Goal: Entertainment & Leisure: Consume media (video, audio)

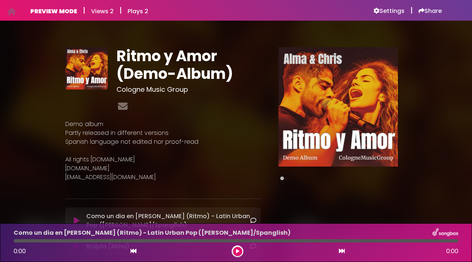
click at [237, 253] on icon at bounding box center [237, 251] width 3 height 4
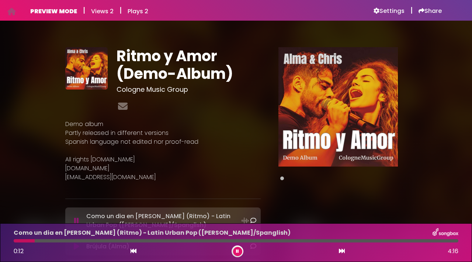
click at [250, 141] on p "Spanish language not edited nor proof-read" at bounding box center [163, 142] width 196 height 9
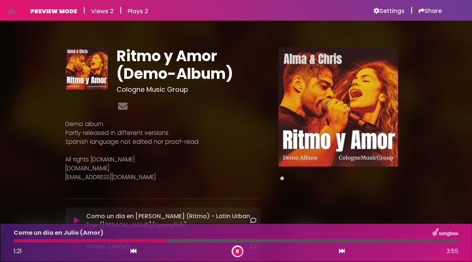
click at [238, 252] on icon at bounding box center [237, 251] width 3 height 4
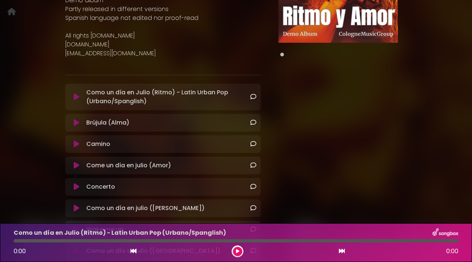
scroll to position [138, 0]
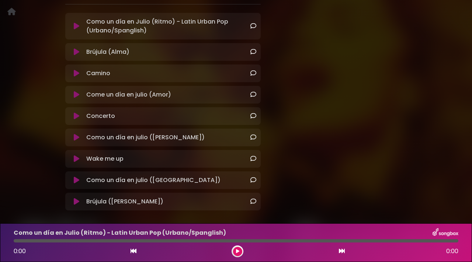
scroll to position [168, 0]
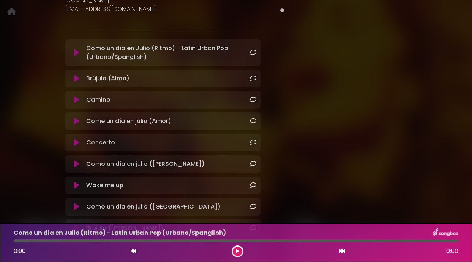
click at [78, 50] on icon at bounding box center [77, 52] width 6 height 7
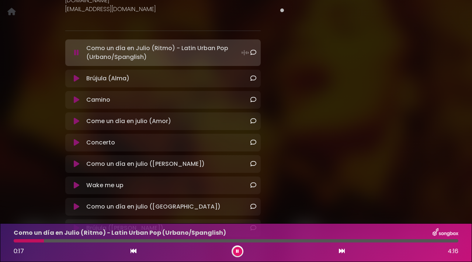
click at [73, 77] on button at bounding box center [77, 78] width 14 height 7
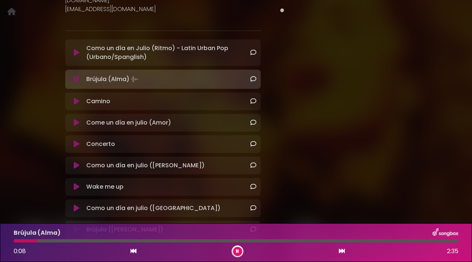
click at [144, 241] on div at bounding box center [236, 240] width 445 height 3
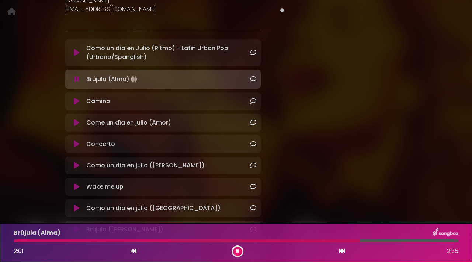
click at [237, 248] on button at bounding box center [237, 251] width 9 height 9
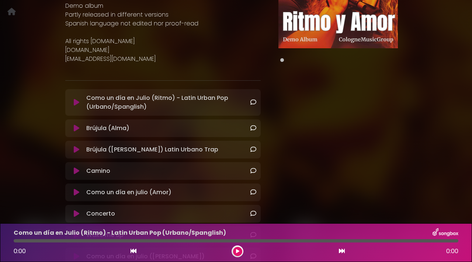
scroll to position [118, 0]
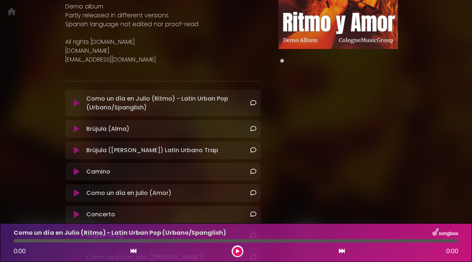
click at [77, 100] on icon at bounding box center [77, 103] width 6 height 7
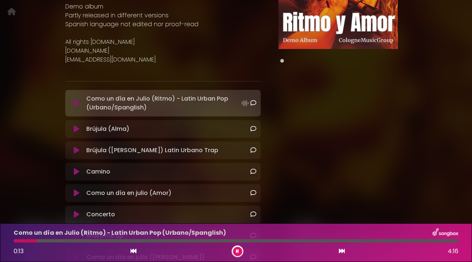
click at [76, 127] on icon at bounding box center [77, 128] width 6 height 7
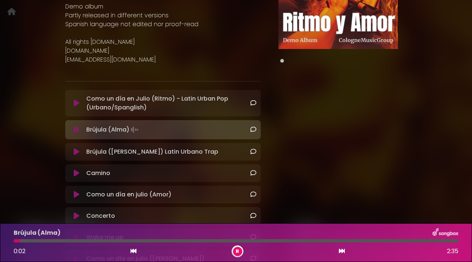
click at [76, 151] on icon at bounding box center [77, 151] width 6 height 7
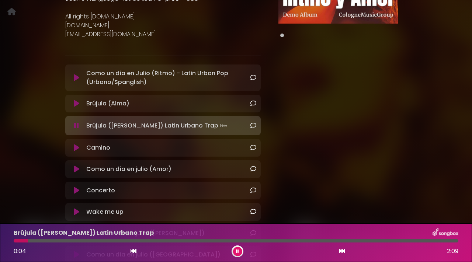
scroll to position [147, 0]
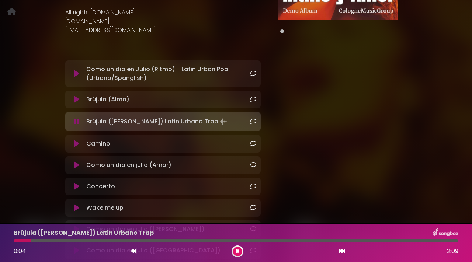
click at [79, 143] on icon at bounding box center [77, 143] width 6 height 7
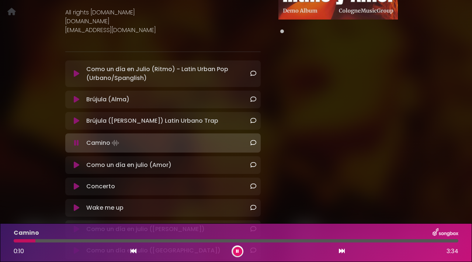
scroll to position [151, 0]
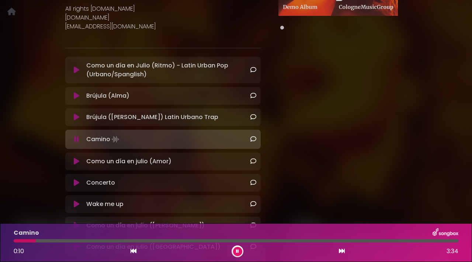
click at [79, 172] on div "Como un día en Julio (Ritmo) - Latin Urban Pop (Urbano/Spanglish) Loading Trac…" at bounding box center [163, 156] width 196 height 199
click at [78, 165] on icon at bounding box center [77, 161] width 6 height 7
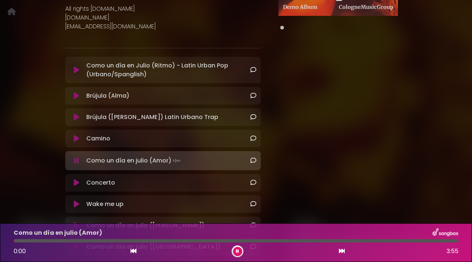
click at [77, 161] on icon at bounding box center [76, 160] width 5 height 7
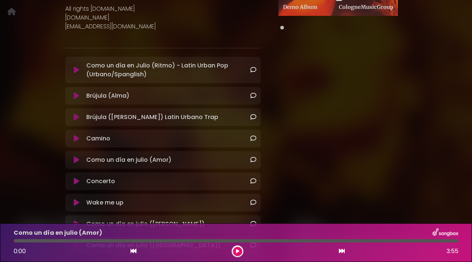
click at [77, 161] on icon at bounding box center [77, 159] width 6 height 7
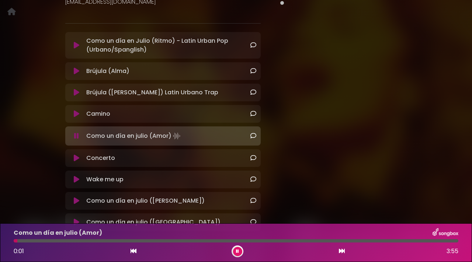
scroll to position [186, 0]
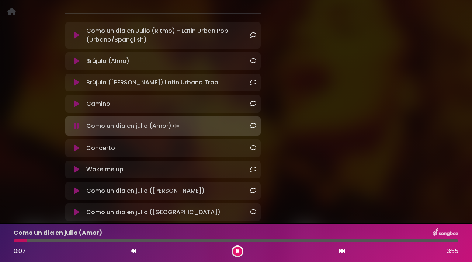
click at [83, 149] on div "Concerto Loading Track..." at bounding box center [169, 148] width 173 height 9
click at [78, 150] on icon at bounding box center [77, 148] width 6 height 7
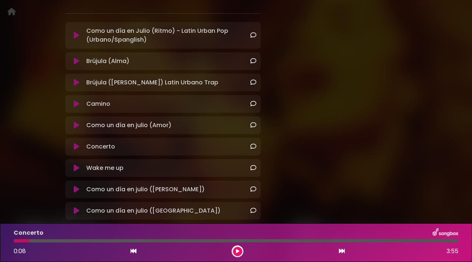
click at [78, 145] on icon at bounding box center [77, 146] width 6 height 7
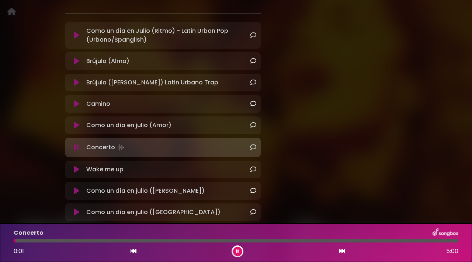
click at [75, 173] on div "Wake me up Loading Track..." at bounding box center [163, 169] width 187 height 9
click at [75, 172] on icon at bounding box center [77, 169] width 6 height 7
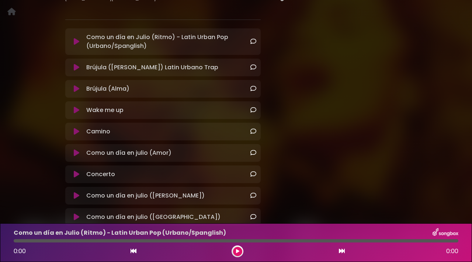
scroll to position [185, 0]
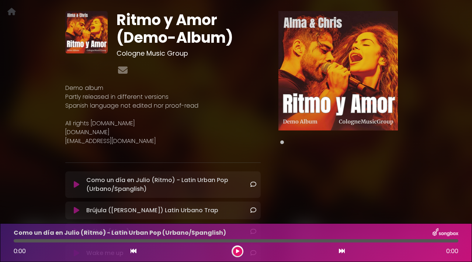
scroll to position [68, 0]
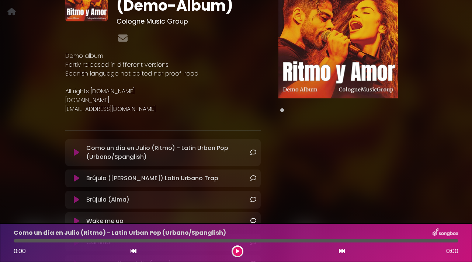
click at [81, 151] on button at bounding box center [77, 152] width 14 height 7
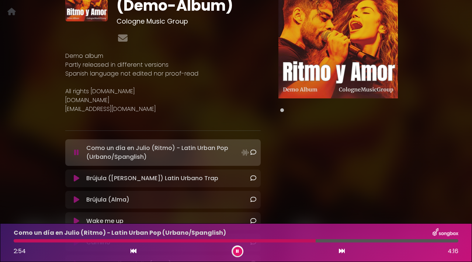
click at [343, 253] on icon at bounding box center [342, 251] width 6 height 6
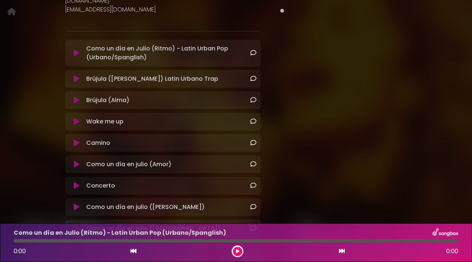
scroll to position [167, 0]
click at [251, 98] on icon at bounding box center [254, 100] width 6 height 6
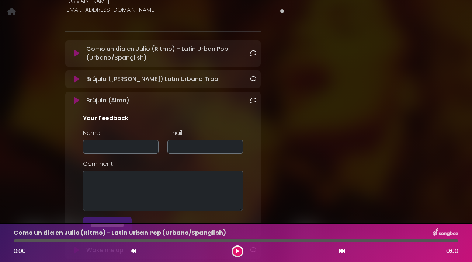
click at [75, 99] on icon at bounding box center [77, 100] width 6 height 7
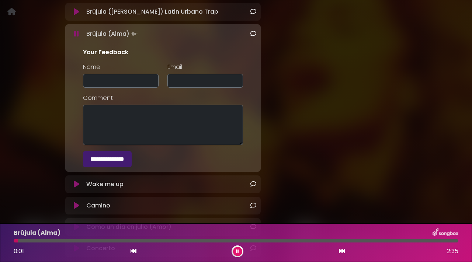
scroll to position [246, 0]
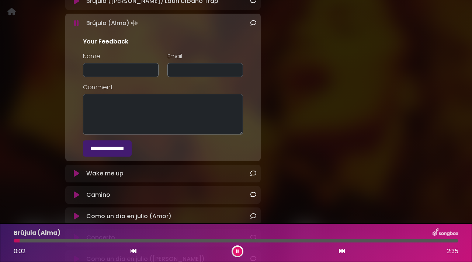
click at [78, 177] on icon at bounding box center [77, 173] width 6 height 7
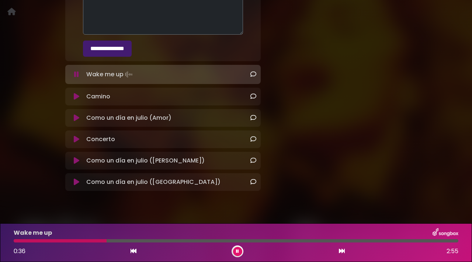
scroll to position [345, 0]
click at [77, 98] on icon at bounding box center [77, 96] width 6 height 7
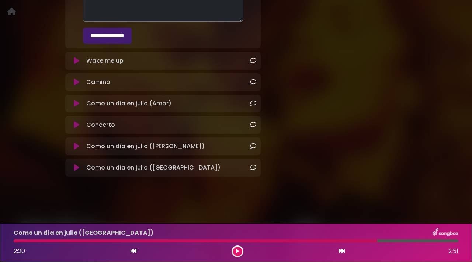
scroll to position [358, 0]
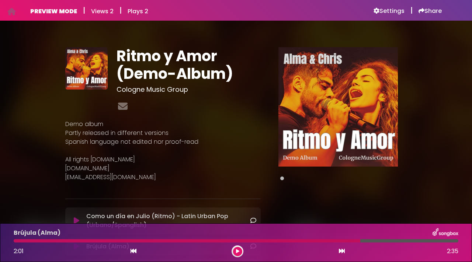
scroll to position [168, 0]
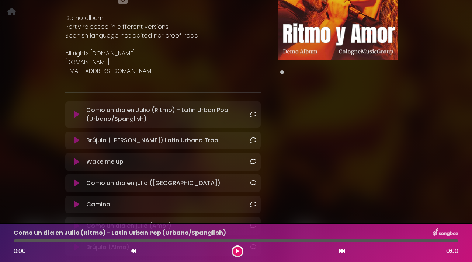
scroll to position [109, 0]
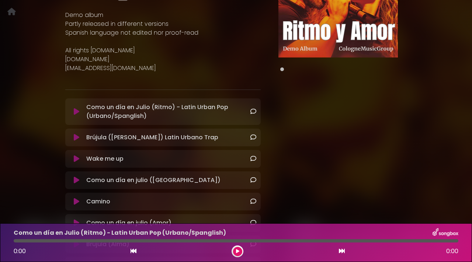
click at [77, 113] on icon at bounding box center [77, 111] width 6 height 7
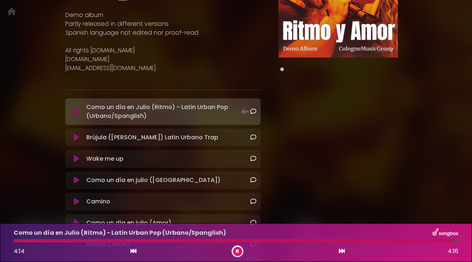
click at [77, 138] on icon at bounding box center [77, 137] width 6 height 7
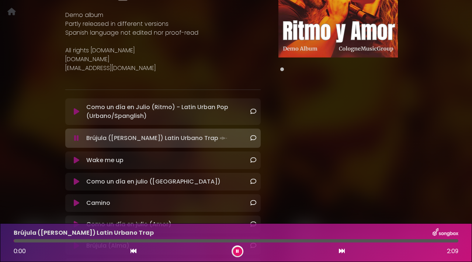
click at [81, 113] on button at bounding box center [77, 111] width 14 height 7
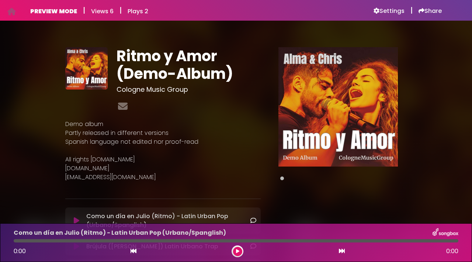
click at [235, 252] on button at bounding box center [237, 251] width 9 height 9
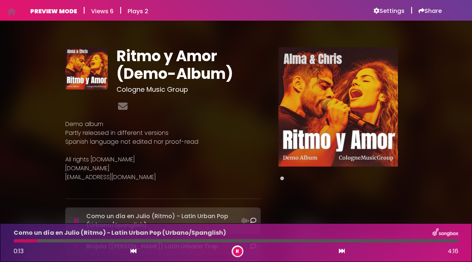
click at [352, 42] on div "Ritmo y Amor (Demo-Album) Cologne Music Group Demo album ×" at bounding box center [236, 223] width 342 height 370
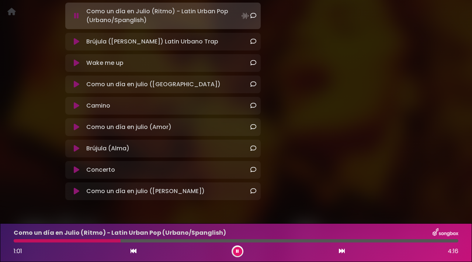
scroll to position [204, 0]
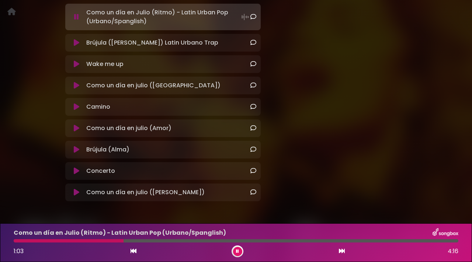
click at [75, 103] on div "Camino Loading Track..." at bounding box center [163, 107] width 187 height 9
click at [76, 107] on icon at bounding box center [77, 106] width 6 height 7
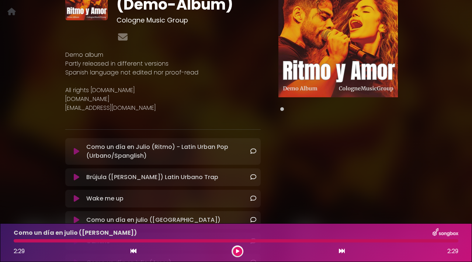
scroll to position [76, 0]
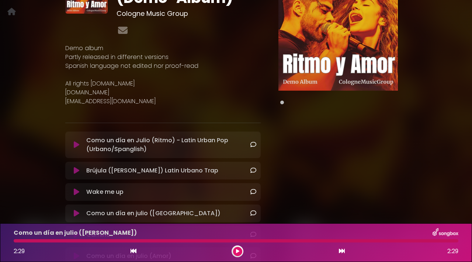
click at [77, 170] on icon at bounding box center [77, 170] width 6 height 7
